Goal: Information Seeking & Learning: Learn about a topic

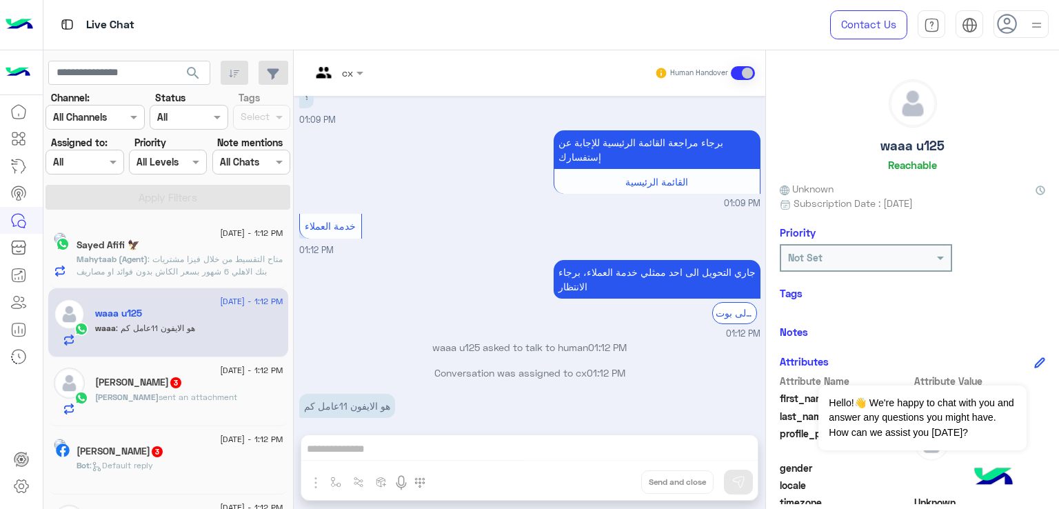
scroll to position [425, 0]
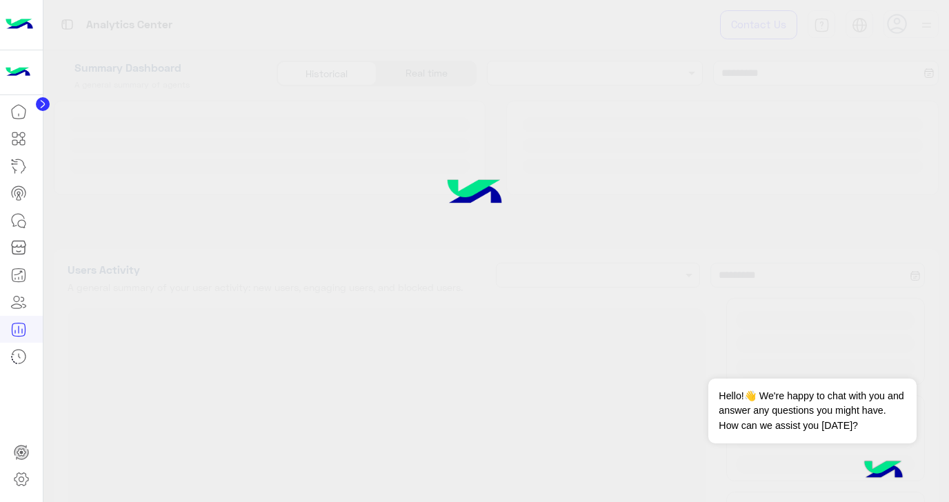
type input "**********"
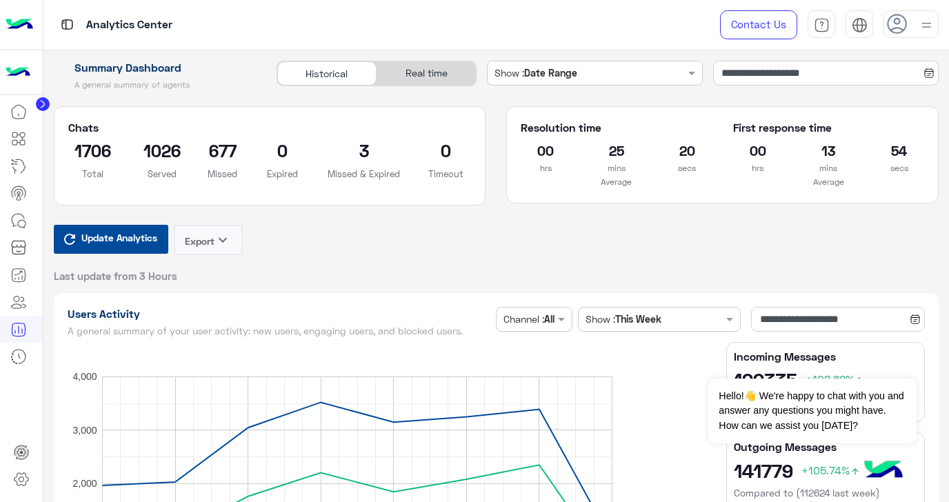
type input "**********"
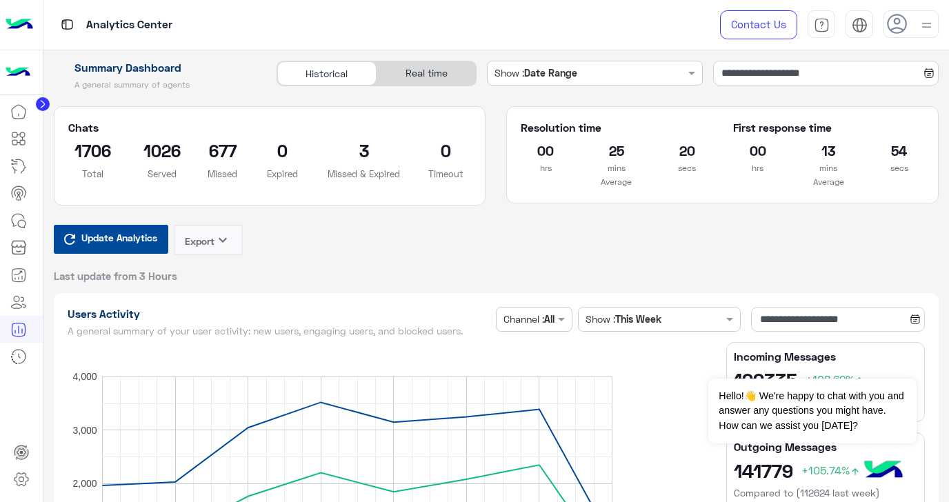
type input "**********"
